Goal: Task Accomplishment & Management: Complete application form

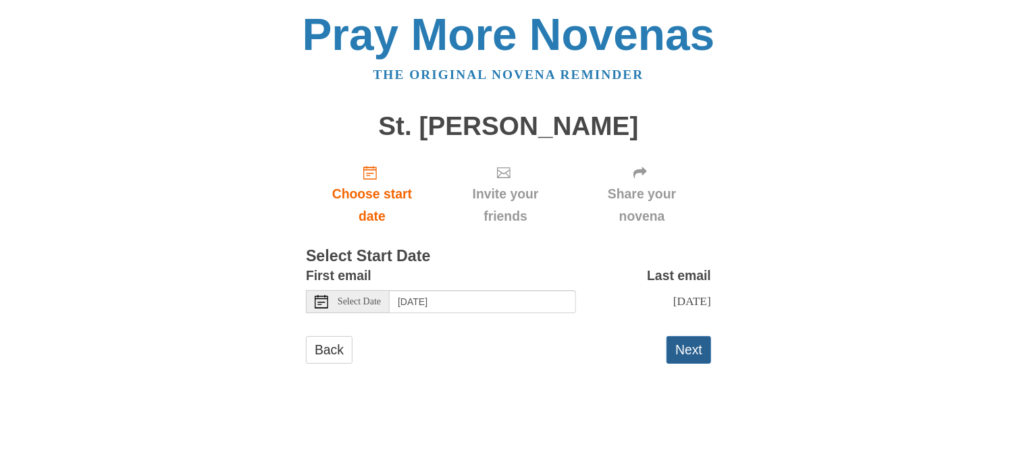
click at [681, 351] on button "Next" at bounding box center [689, 350] width 45 height 28
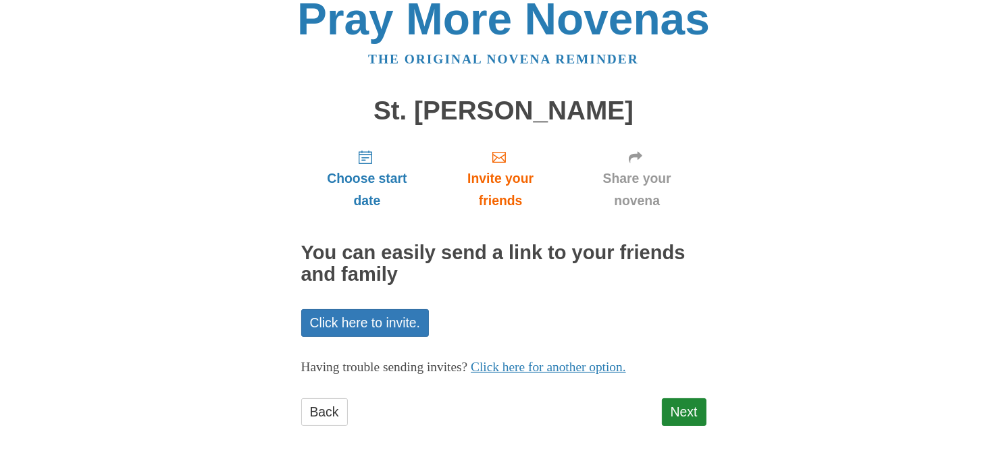
scroll to position [19, 0]
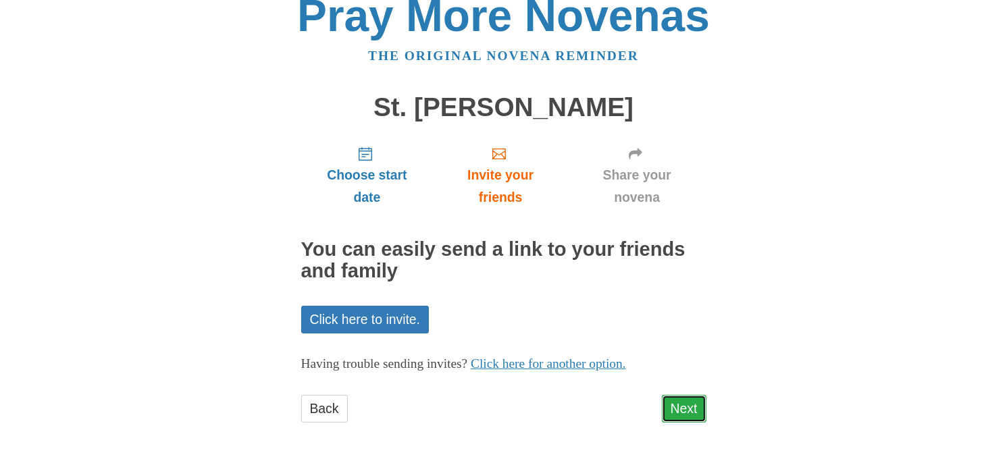
click at [683, 411] on link "Next" at bounding box center [684, 409] width 45 height 28
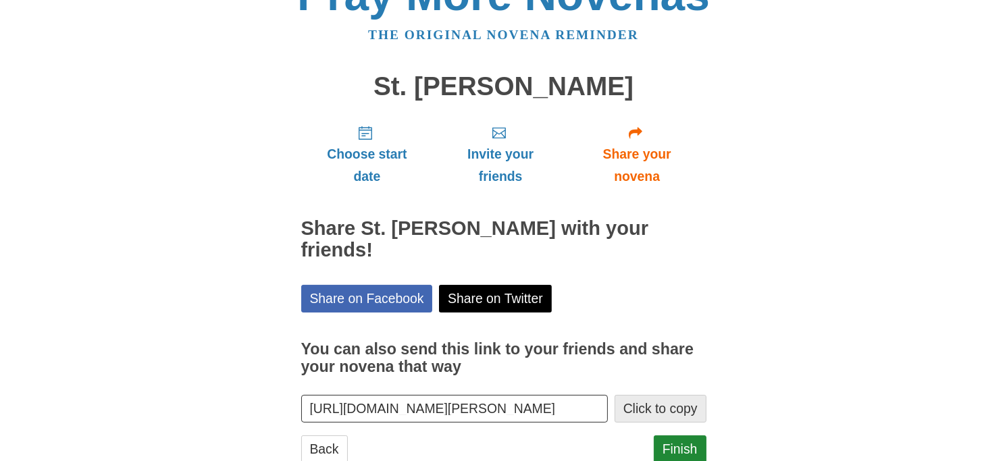
scroll to position [59, 0]
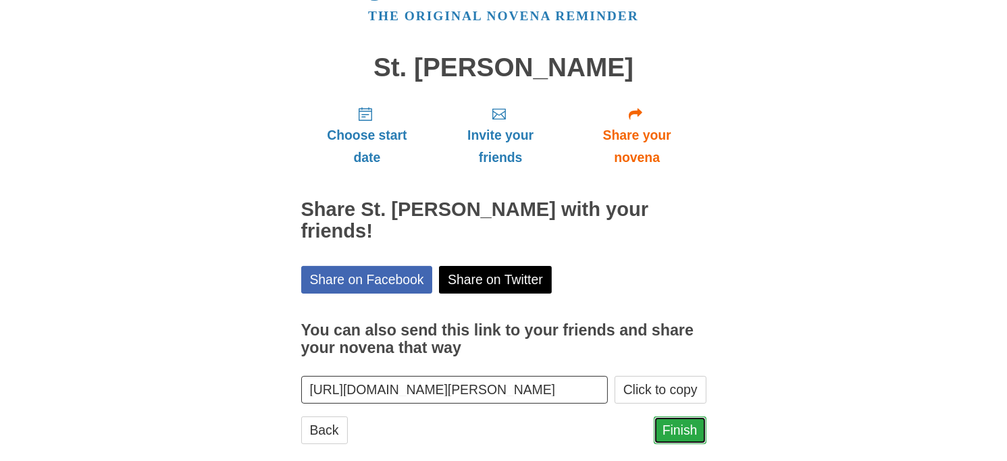
click at [690, 417] on link "Finish" at bounding box center [680, 431] width 53 height 28
